Goal: Task Accomplishment & Management: Use online tool/utility

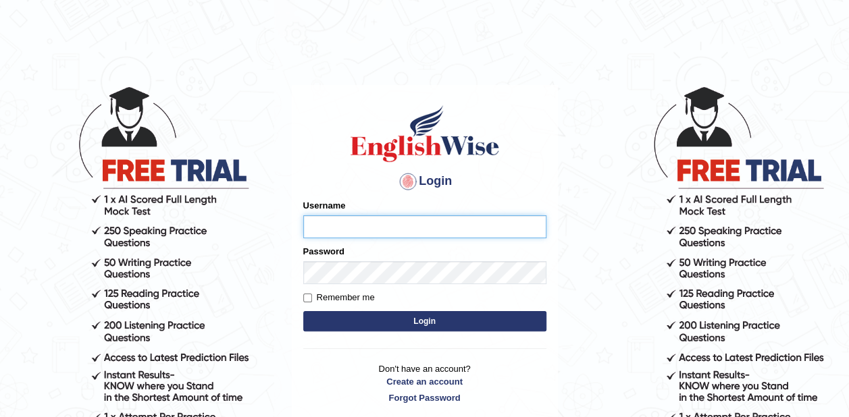
type input "zaki123"
click at [446, 315] on button "Login" at bounding box center [424, 321] width 243 height 20
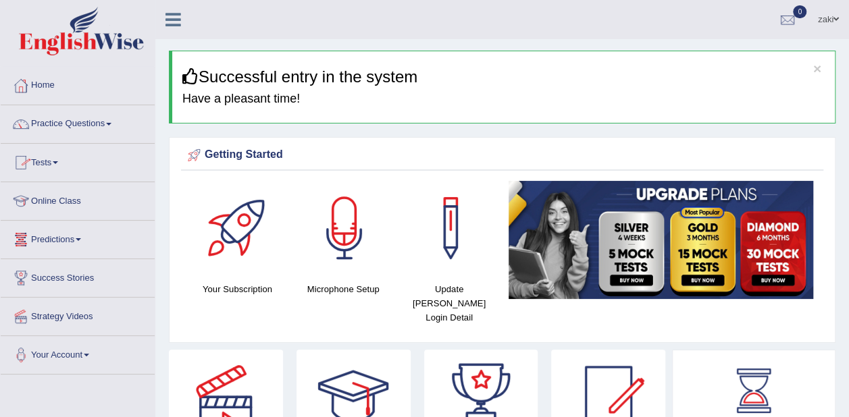
click at [61, 197] on link "Online Class" at bounding box center [78, 199] width 154 height 34
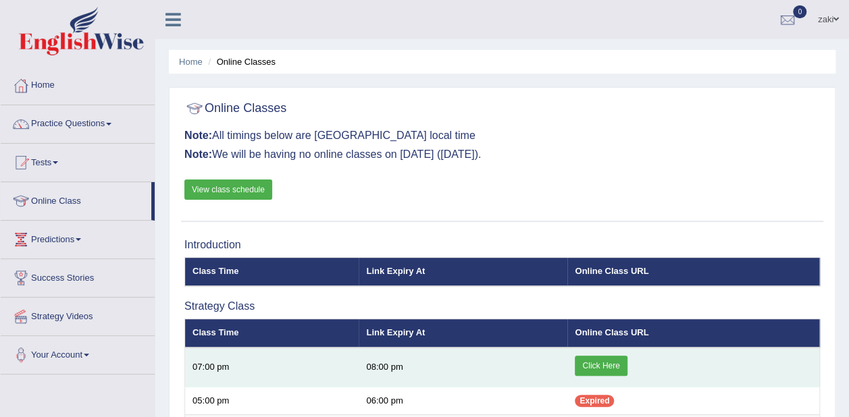
click at [607, 362] on link "Click Here" at bounding box center [601, 366] width 52 height 20
